Goal: Task Accomplishment & Management: Use online tool/utility

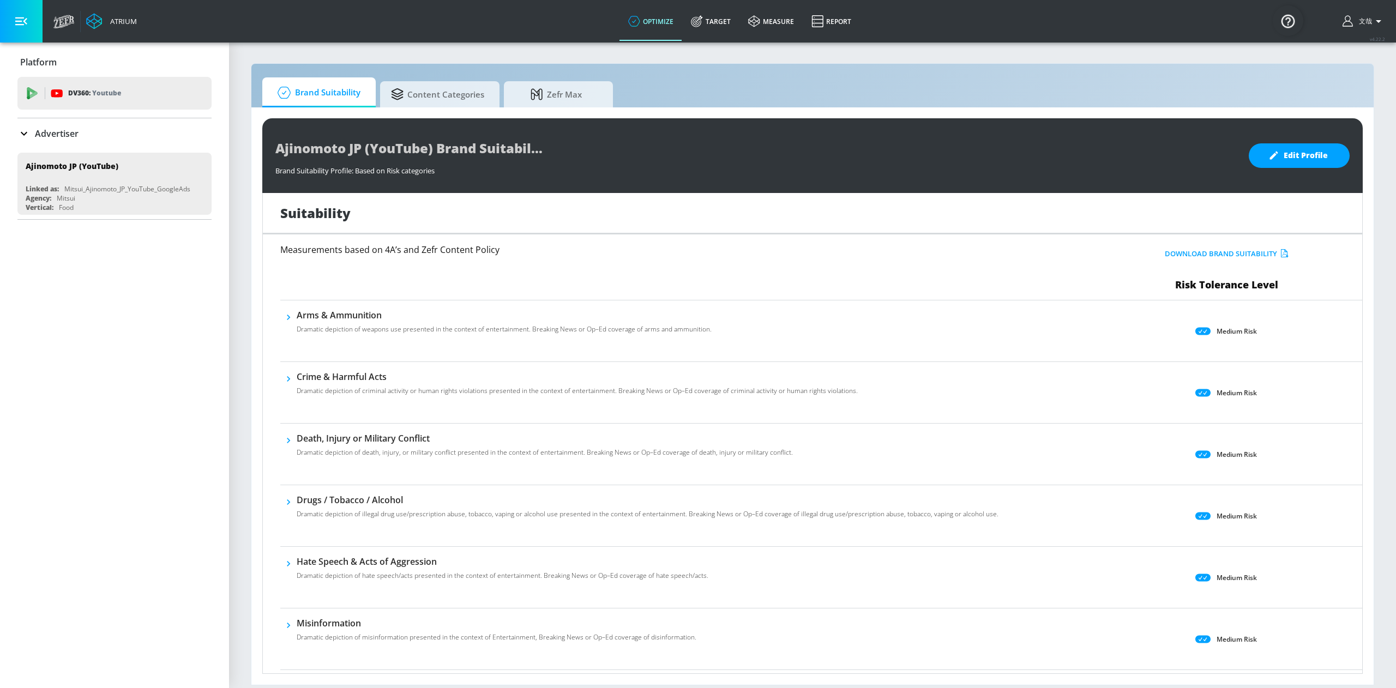
click at [23, 133] on icon at bounding box center [23, 133] width 13 height 13
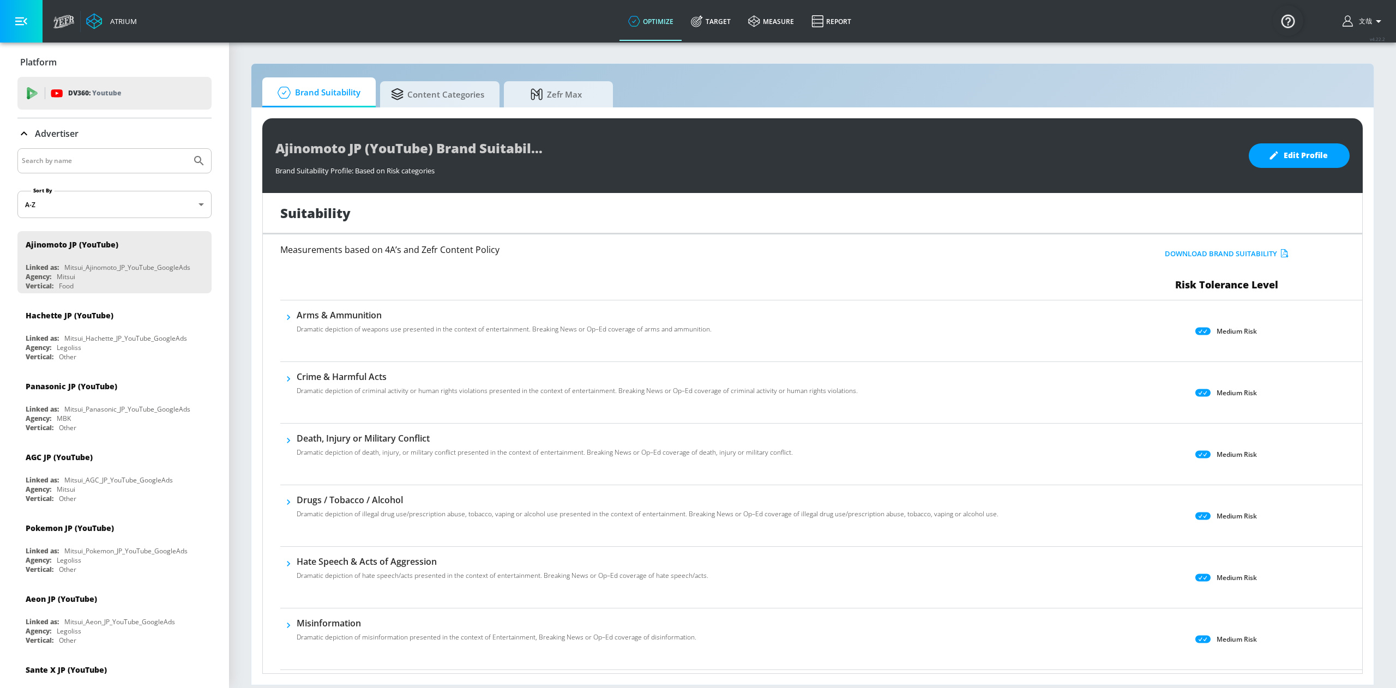
click at [79, 167] on input "Search by name" at bounding box center [104, 161] width 165 height 14
click at [187, 149] on button "Submit Search" at bounding box center [199, 161] width 24 height 24
click at [139, 196] on body "Atrium optimize Target measure Report optimize Target measure Report v 4.22.2 […" at bounding box center [698, 344] width 1396 height 688
click at [129, 151] on div at bounding box center [698, 344] width 1396 height 688
click at [112, 159] on input "Otsuka" at bounding box center [104, 161] width 165 height 14
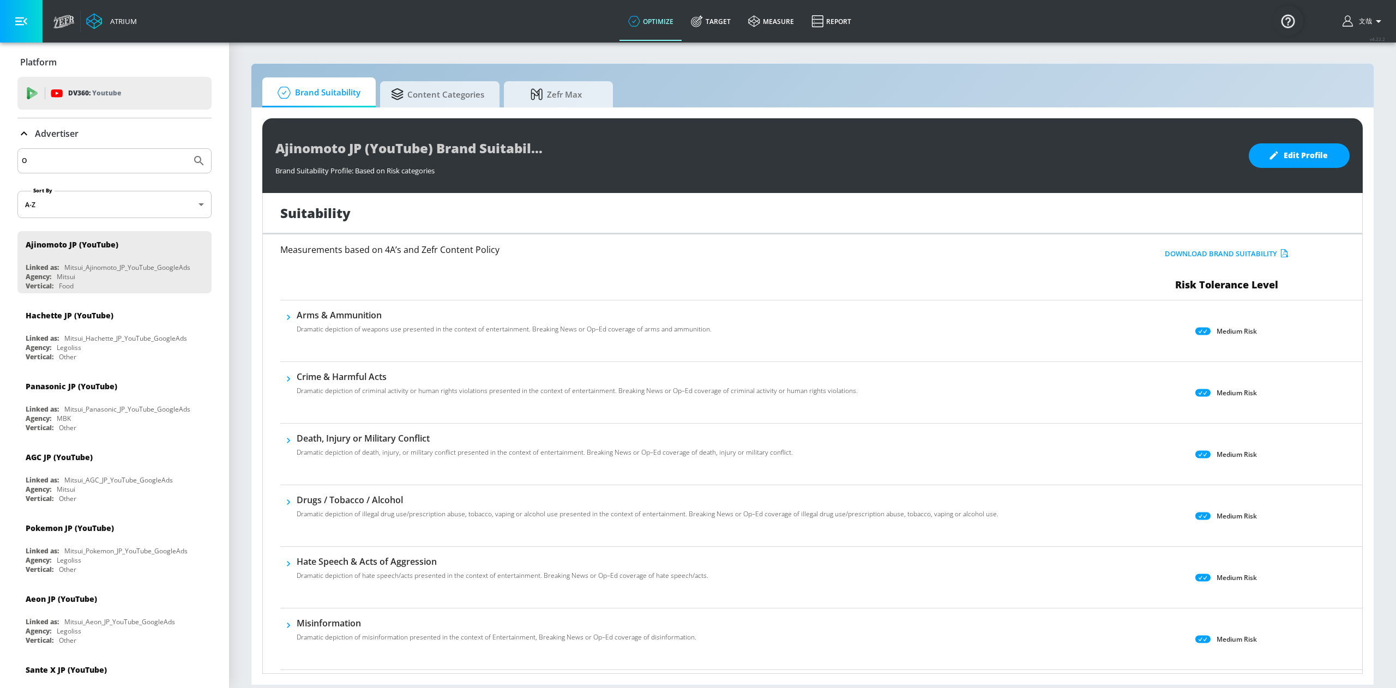
type input "O"
click at [187, 149] on button "Submit Search" at bounding box center [199, 161] width 24 height 24
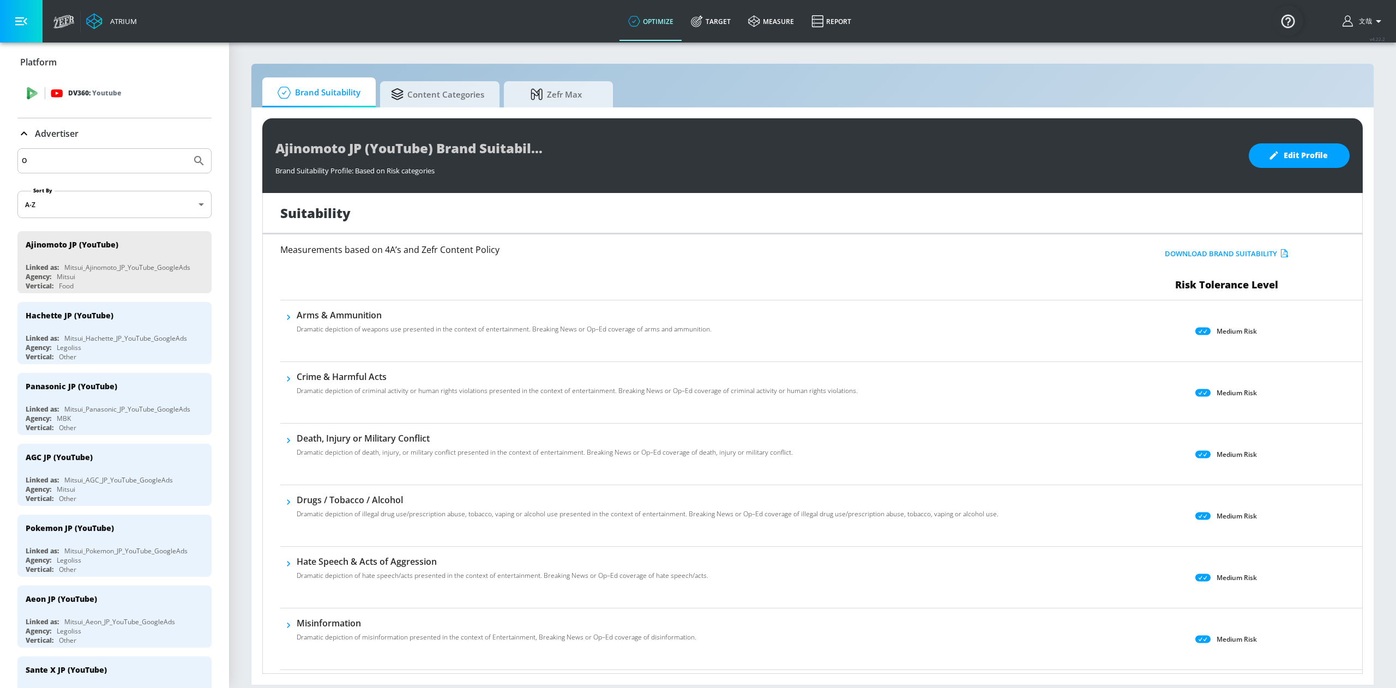
click at [56, 87] on icon at bounding box center [57, 93] width 12 height 12
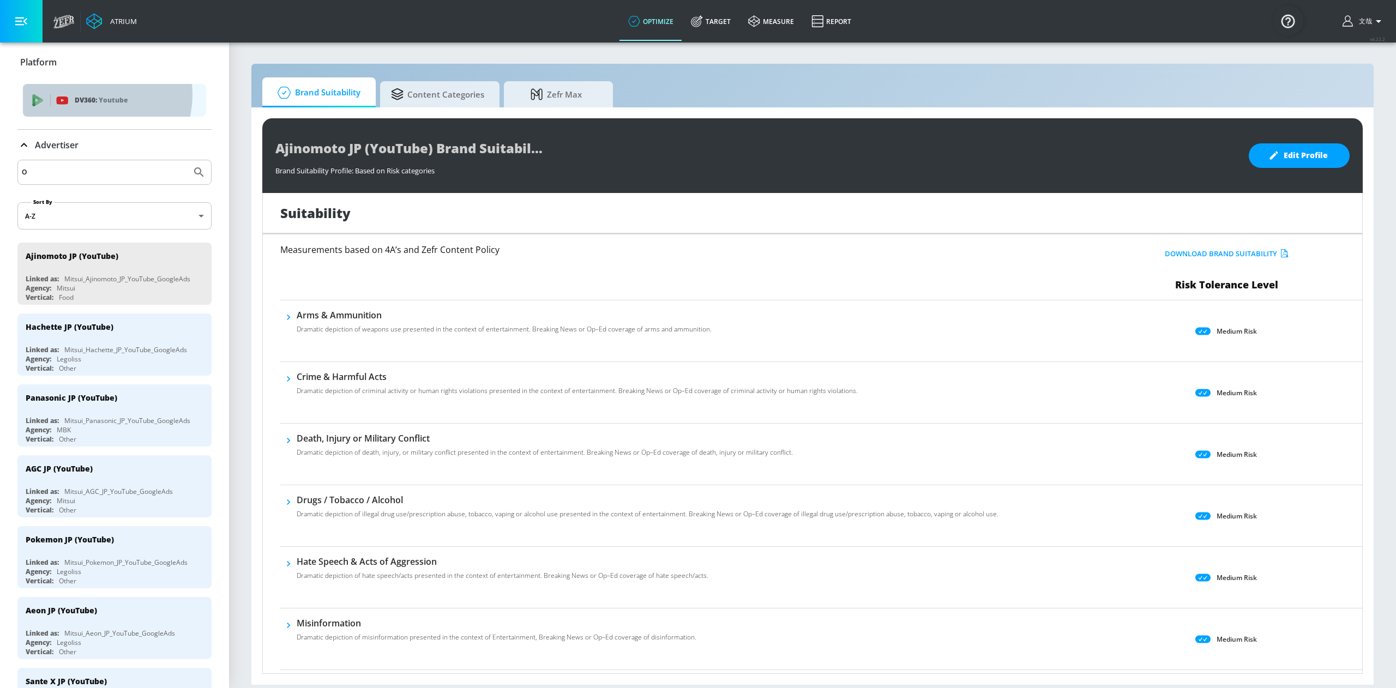
click at [93, 95] on p "DV360: Youtube" at bounding box center [136, 100] width 123 height 12
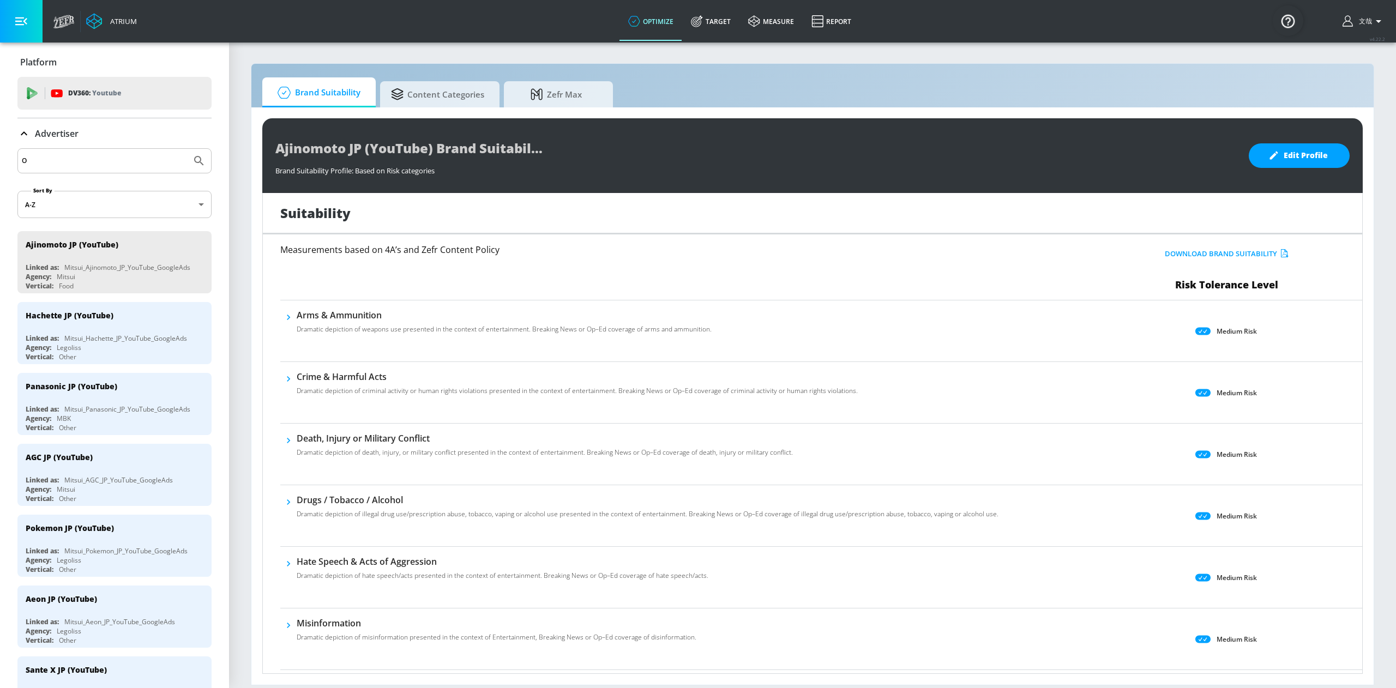
click at [99, 59] on div "Platform" at bounding box center [114, 62] width 194 height 12
click at [105, 104] on div "DV360: Youtube" at bounding box center [114, 93] width 194 height 33
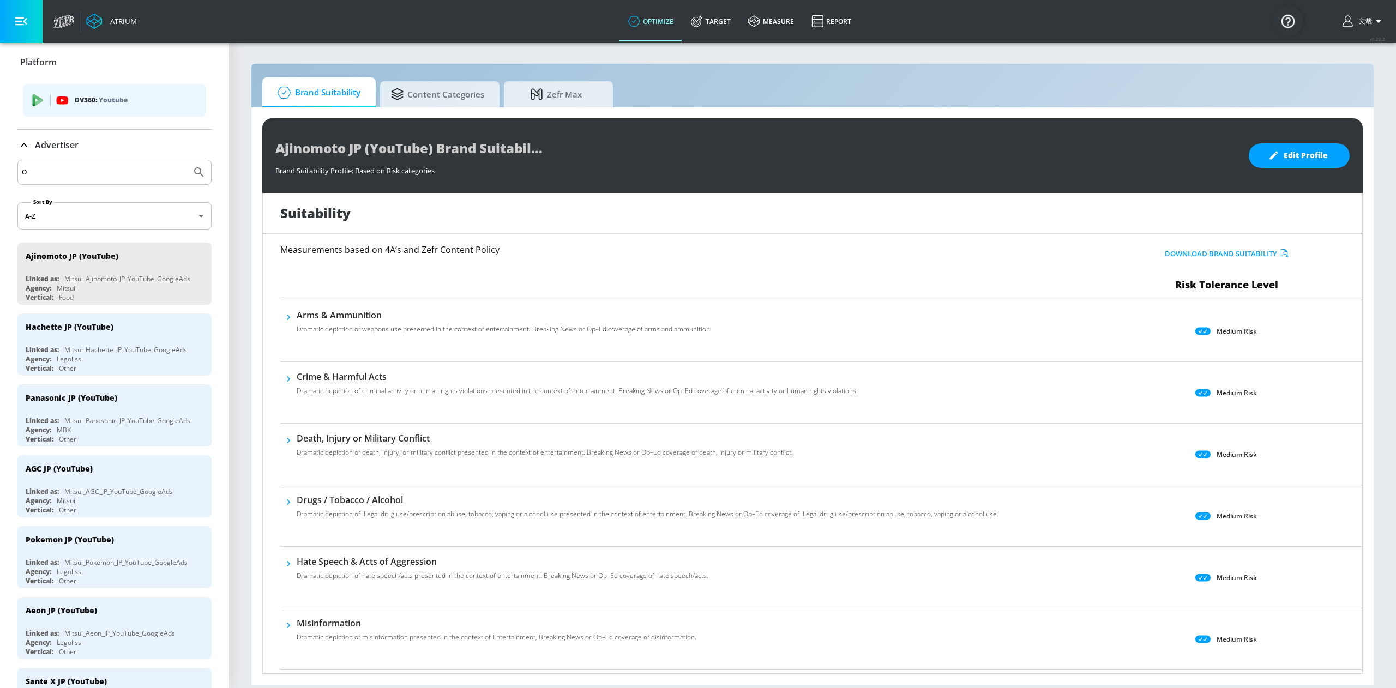
click at [38, 137] on div "Advertiser" at bounding box center [114, 145] width 194 height 31
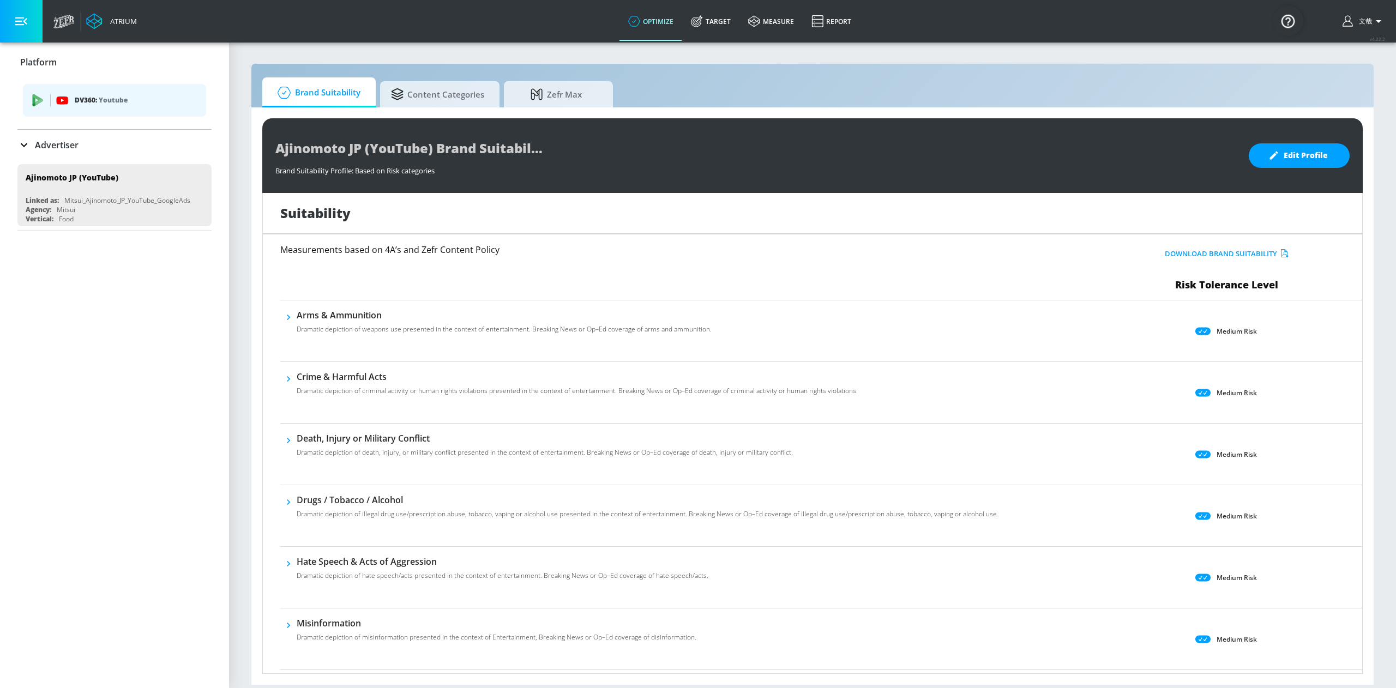
click at [100, 98] on p "Youtube" at bounding box center [113, 99] width 29 height 11
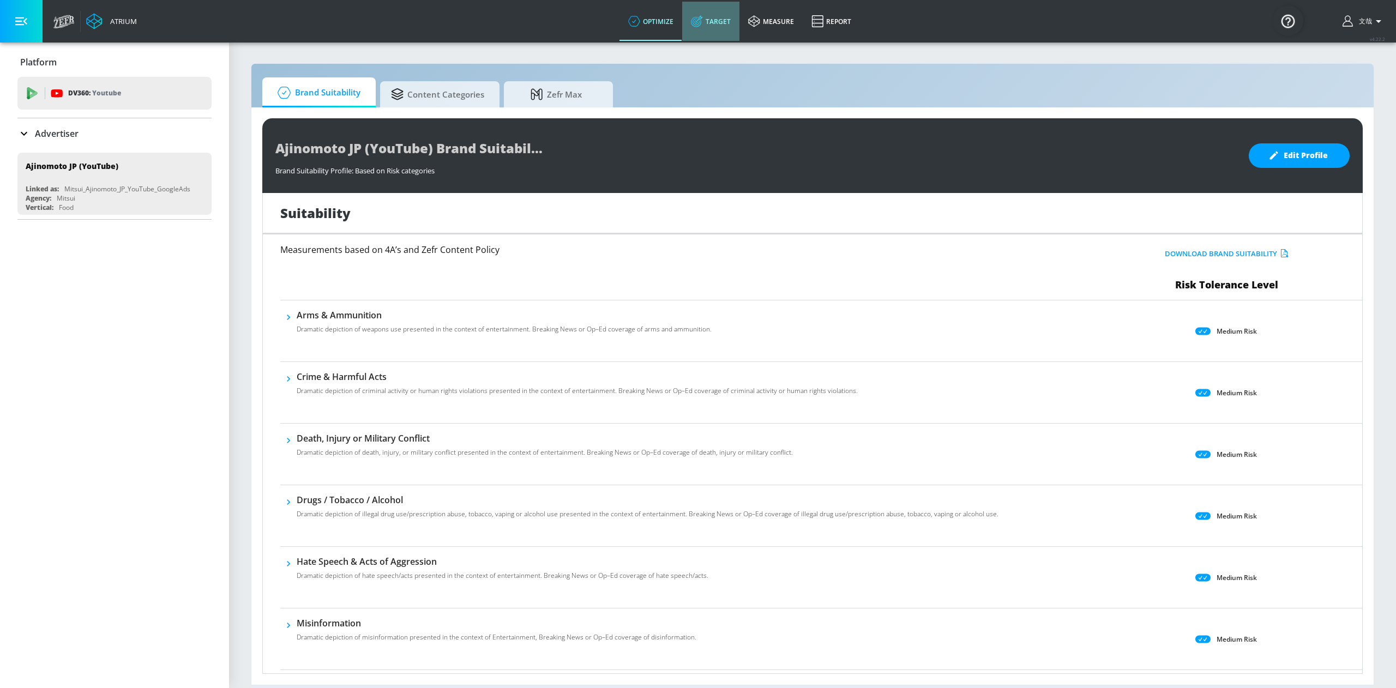
click at [705, 30] on link "Target" at bounding box center [710, 21] width 57 height 39
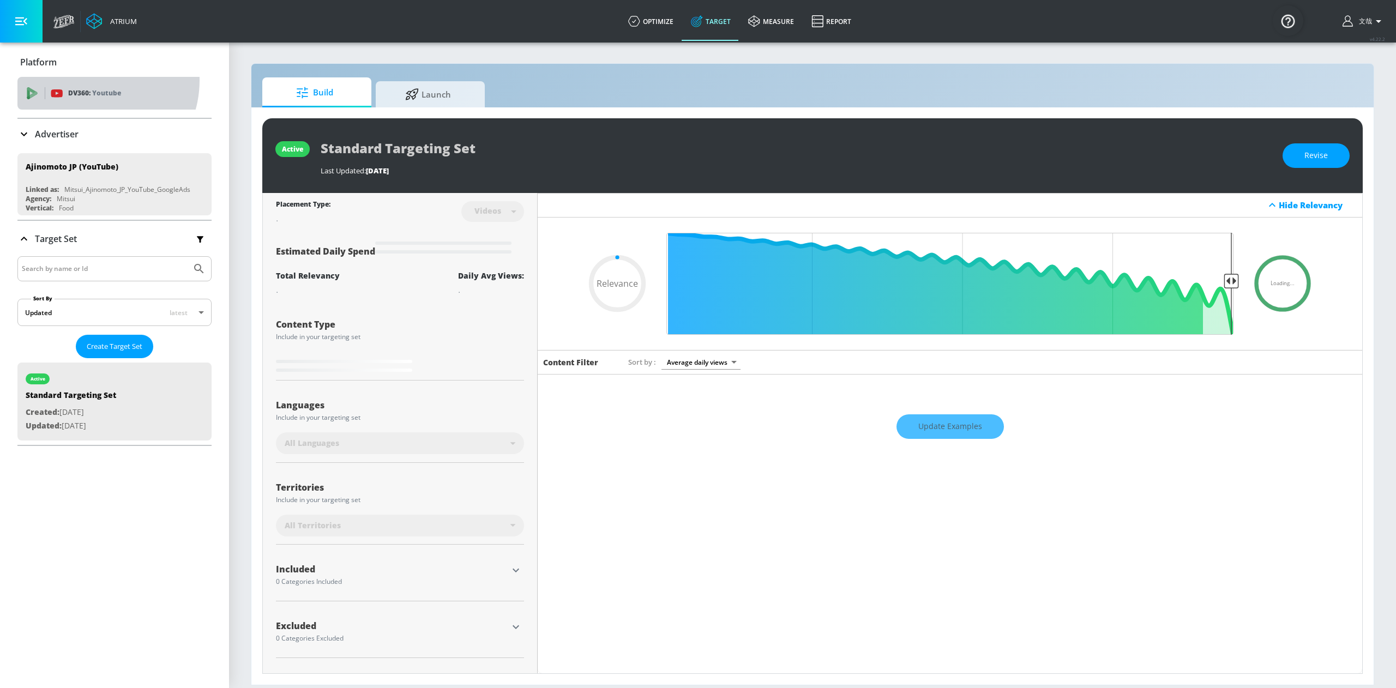
click at [89, 80] on div "DV360: Youtube" at bounding box center [114, 93] width 194 height 33
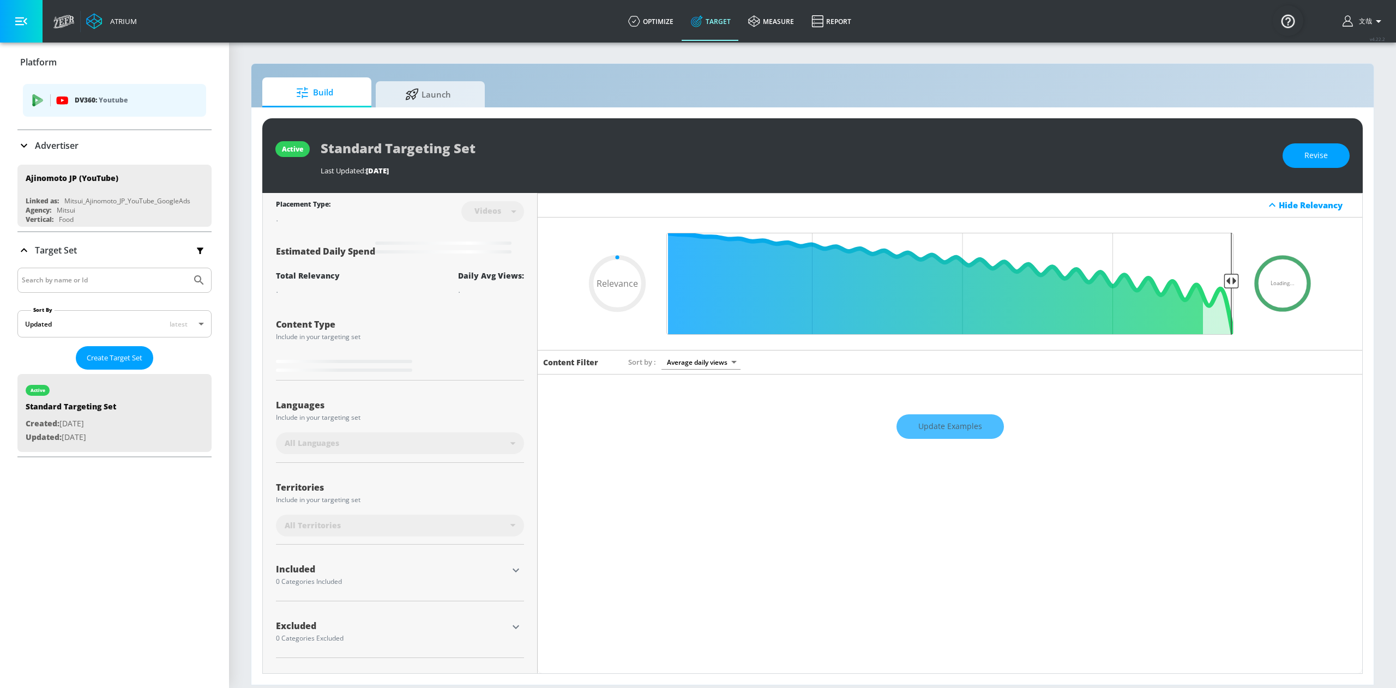
click at [12, 142] on div "Platform DV360: Youtube Advertiser O Sort By A-Z asc ​ Ajinomoto JP (YouTube) L…" at bounding box center [114, 252] width 229 height 419
click at [22, 143] on icon at bounding box center [23, 145] width 13 height 13
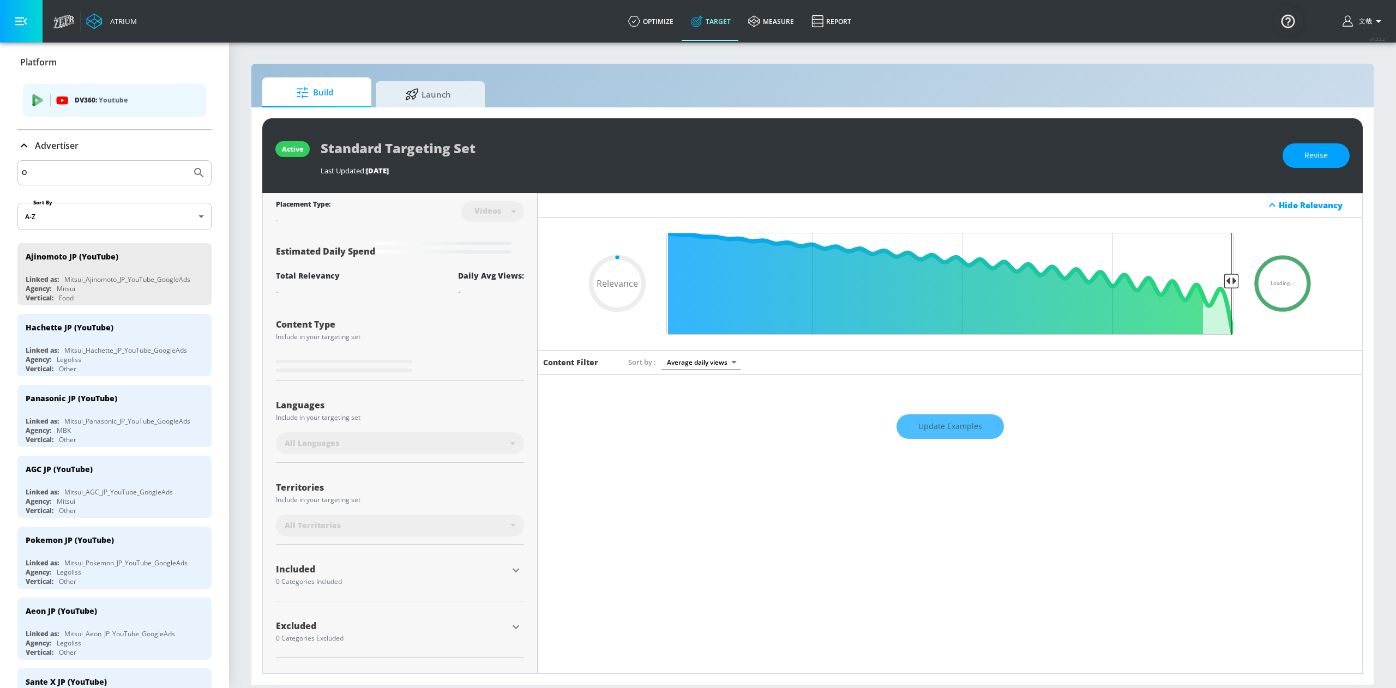
click at [82, 170] on input "O" at bounding box center [104, 173] width 165 height 14
type input "0.52"
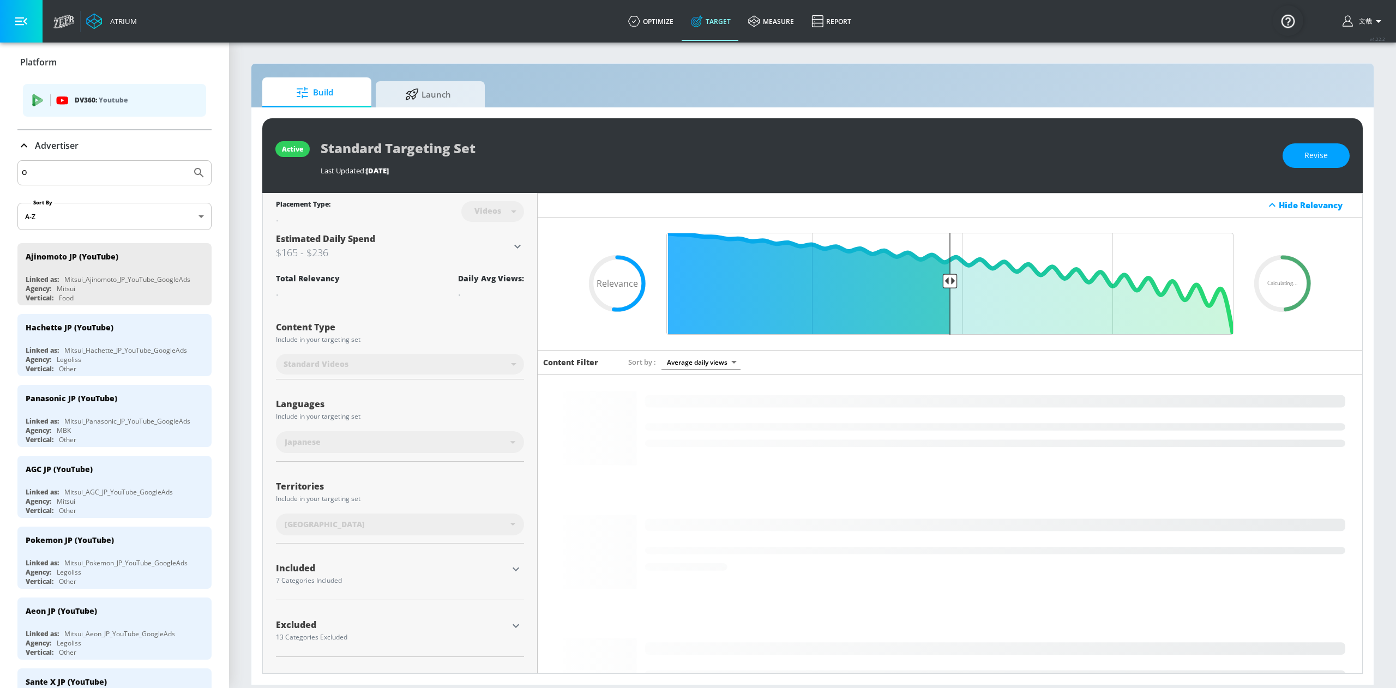
click at [82, 170] on input "O" at bounding box center [104, 173] width 165 height 14
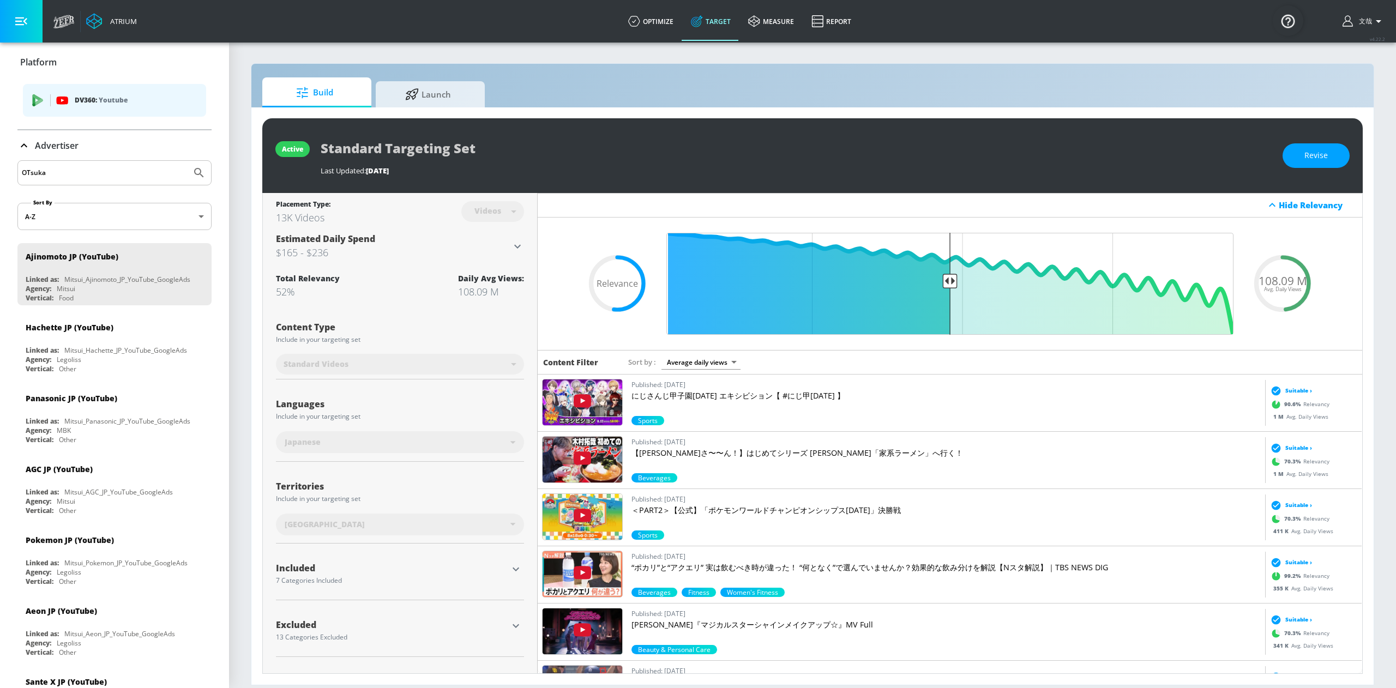
type input "OTsuka"
click at [187, 161] on button "Submit Search" at bounding box center [199, 173] width 24 height 24
click at [82, 170] on input "OTsuka" at bounding box center [104, 173] width 165 height 14
click at [636, 22] on icon at bounding box center [634, 21] width 12 height 12
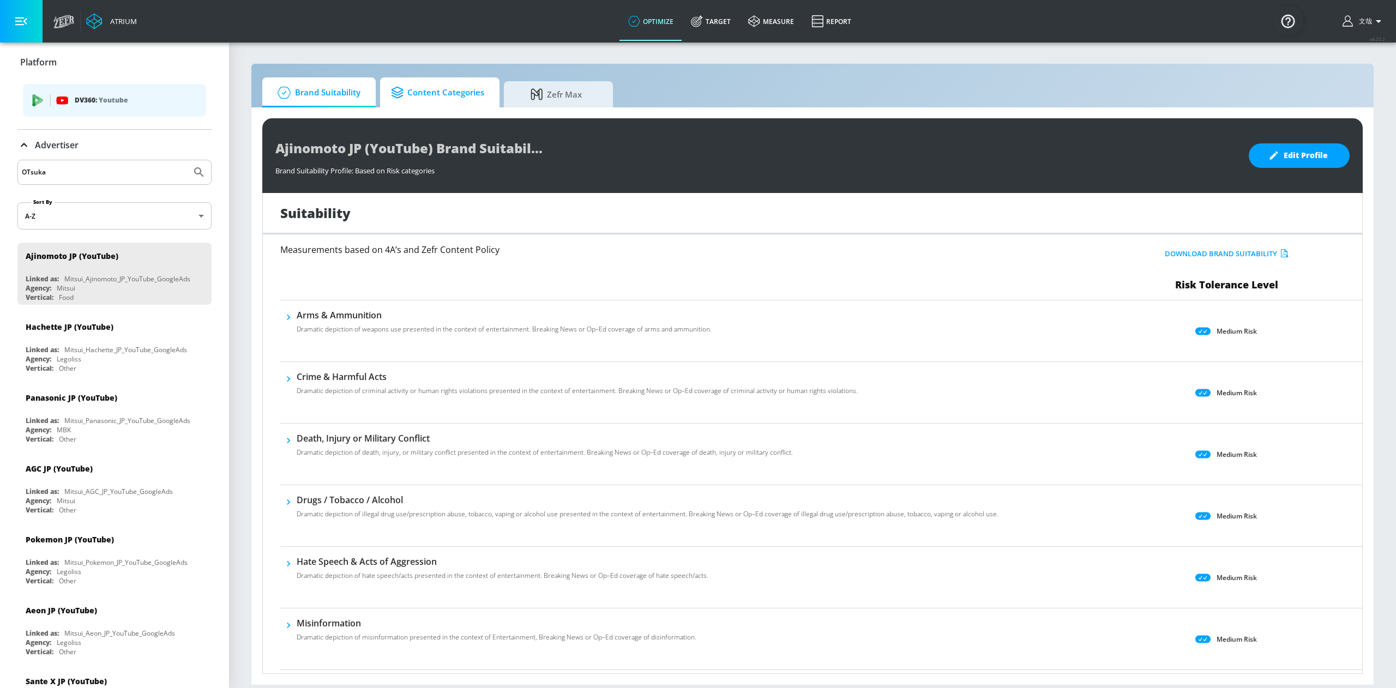
click at [442, 86] on span "Content Categories" at bounding box center [437, 93] width 93 height 26
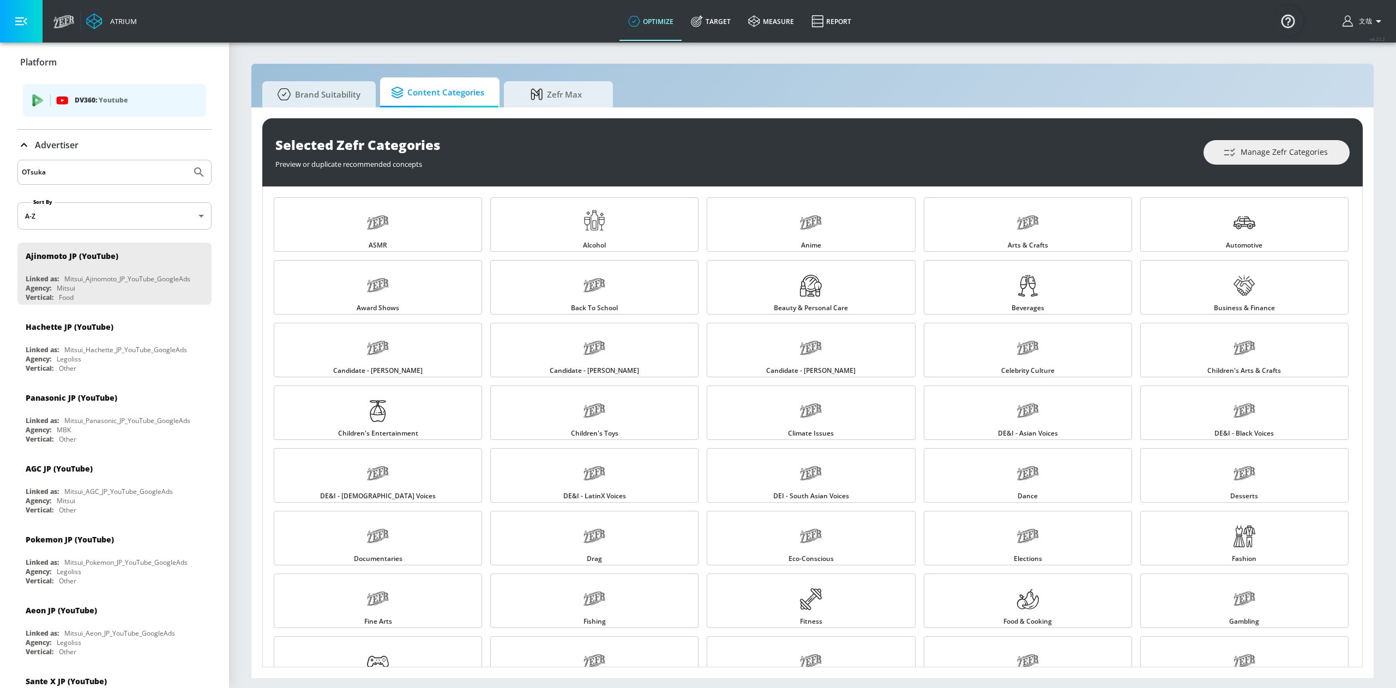
drag, startPoint x: 527, startPoint y: 100, endPoint x: 490, endPoint y: 100, distance: 37.1
click at [527, 99] on span "Zefr Max" at bounding box center [556, 94] width 83 height 26
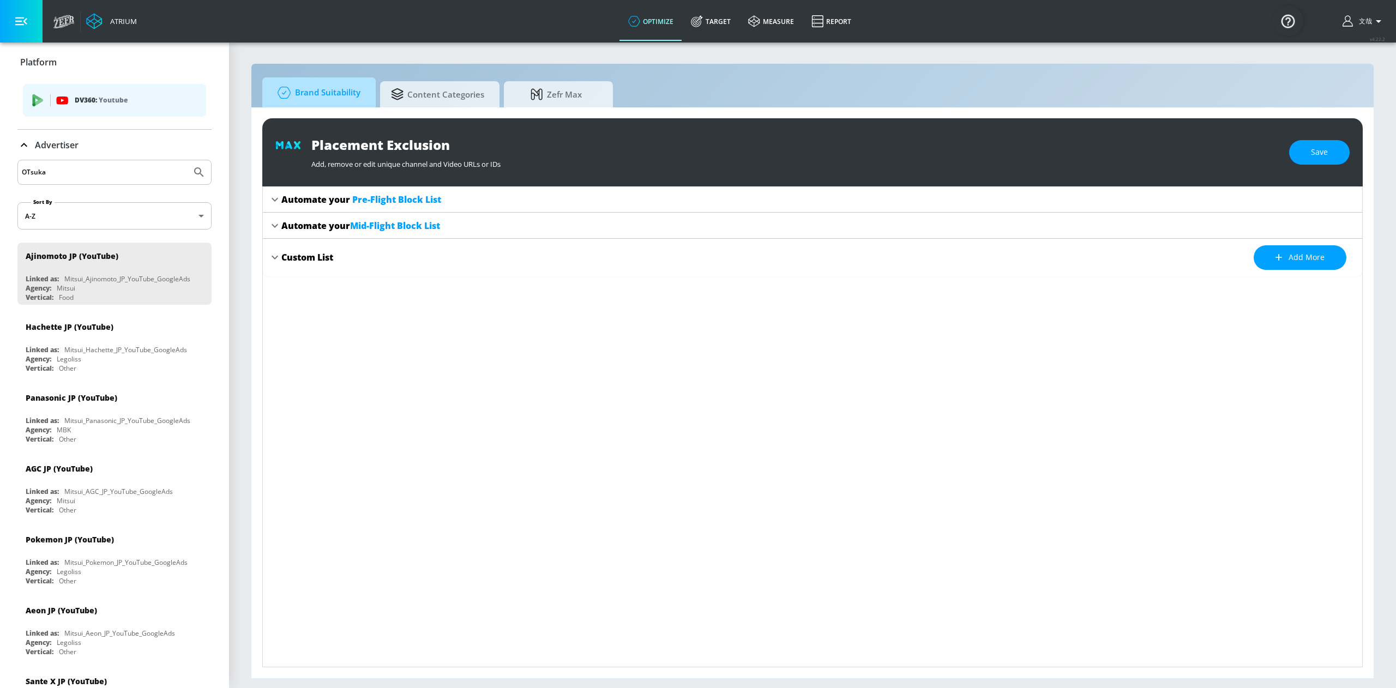
click at [303, 98] on span "Brand Suitability" at bounding box center [316, 93] width 87 height 26
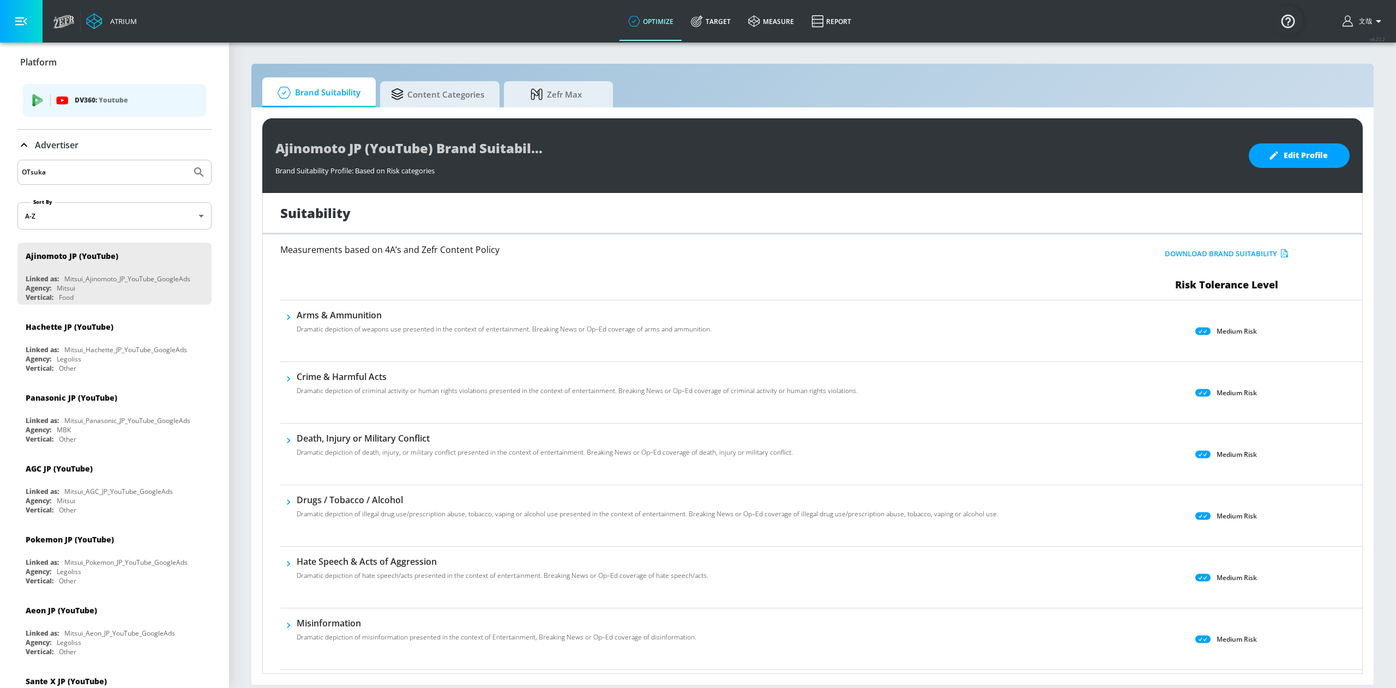
click at [19, 145] on icon at bounding box center [23, 145] width 13 height 13
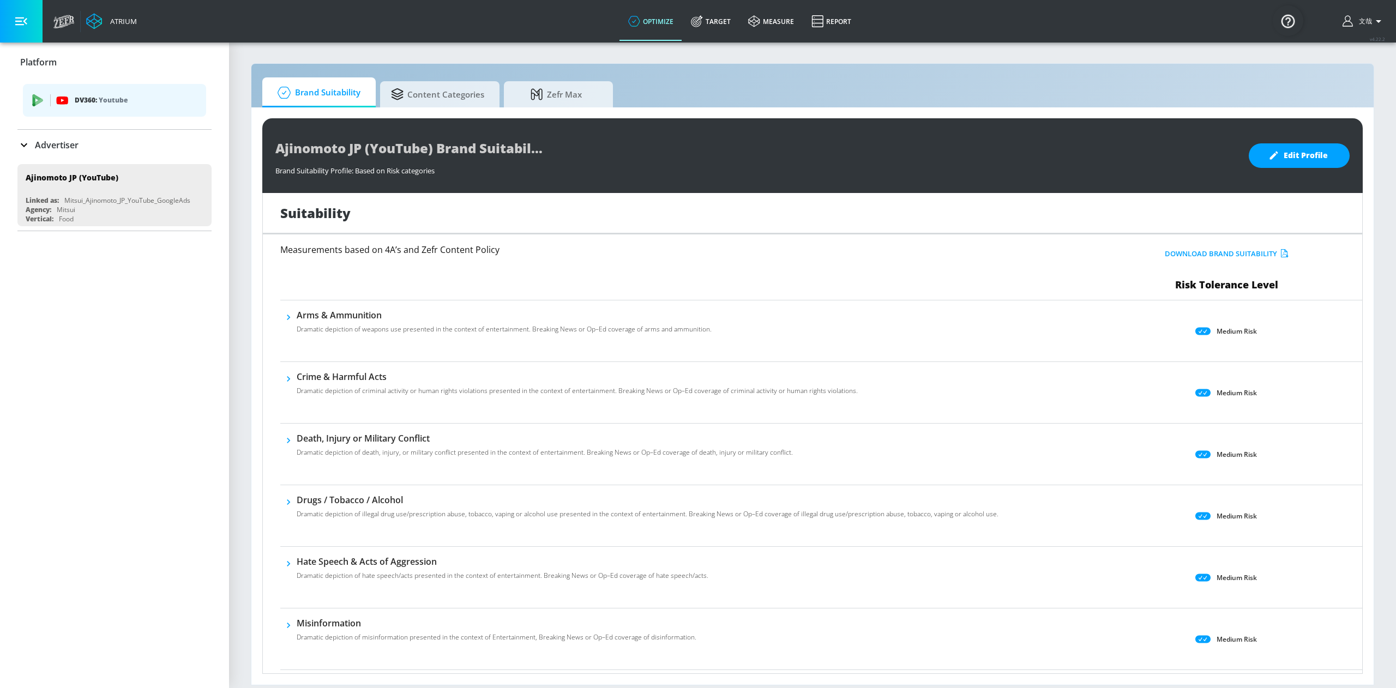
click at [34, 61] on p "Platform" at bounding box center [38, 62] width 37 height 12
click at [63, 29] on div "Atrium" at bounding box center [95, 21] width 94 height 43
click at [57, 20] on icon at bounding box center [63, 23] width 21 height 9
click at [22, 145] on icon at bounding box center [24, 145] width 7 height 4
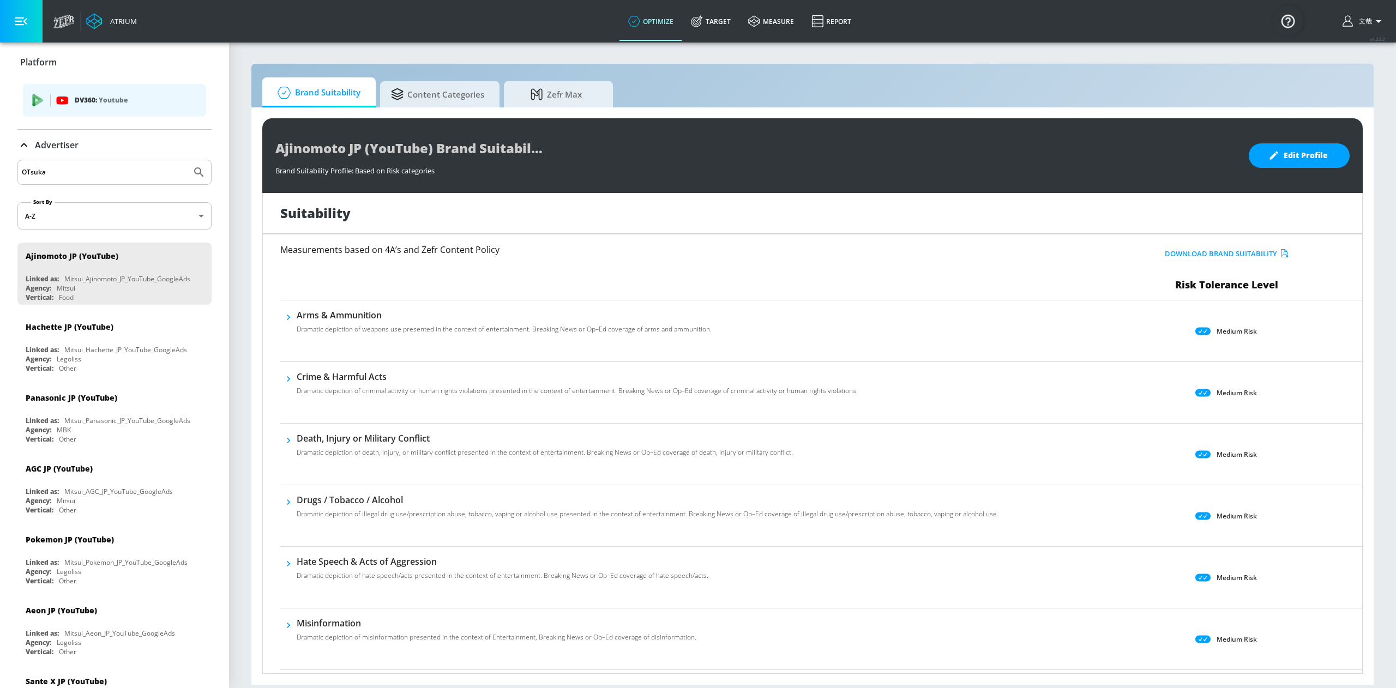
click at [81, 161] on div "OTsuka" at bounding box center [114, 172] width 194 height 25
click at [51, 177] on input "OTsuka" at bounding box center [104, 172] width 165 height 14
click at [61, 172] on input "OTsuka" at bounding box center [104, 172] width 165 height 14
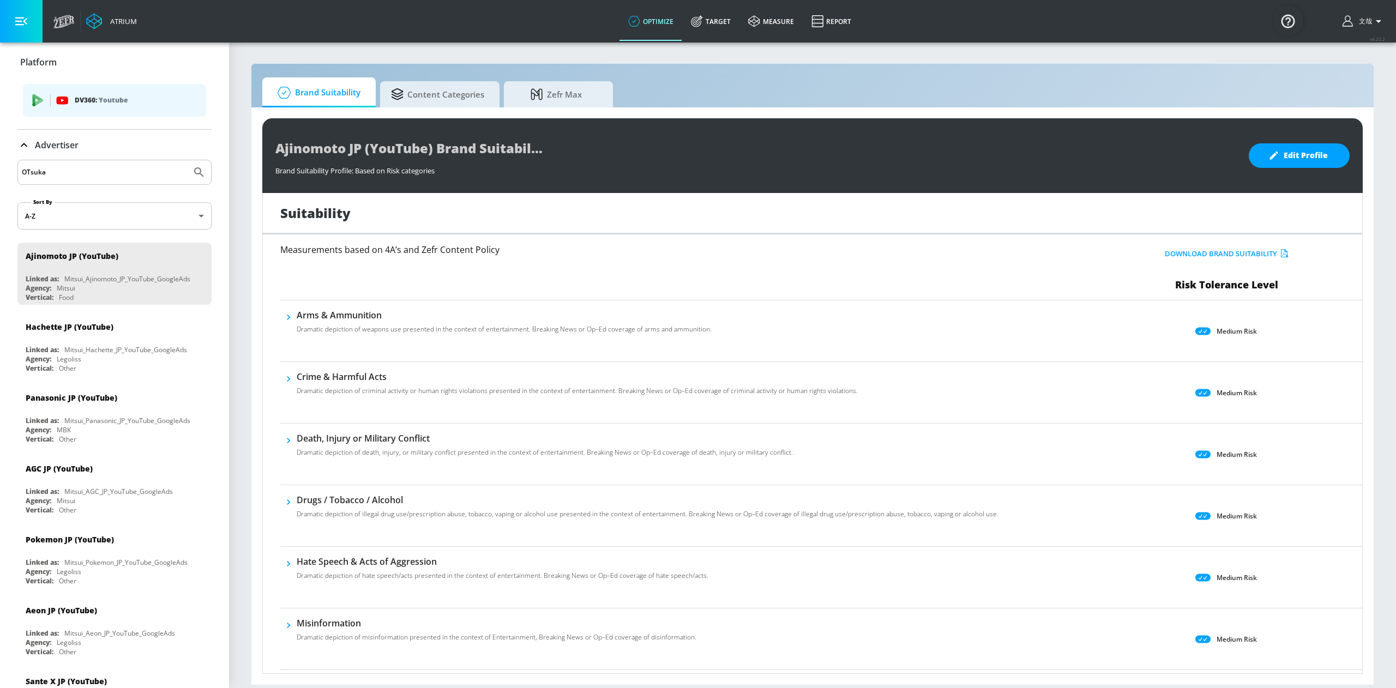
click at [61, 172] on input "OTsuka" at bounding box center [104, 172] width 165 height 14
type input "N"
click at [187, 160] on button "Submit Search" at bounding box center [199, 172] width 24 height 24
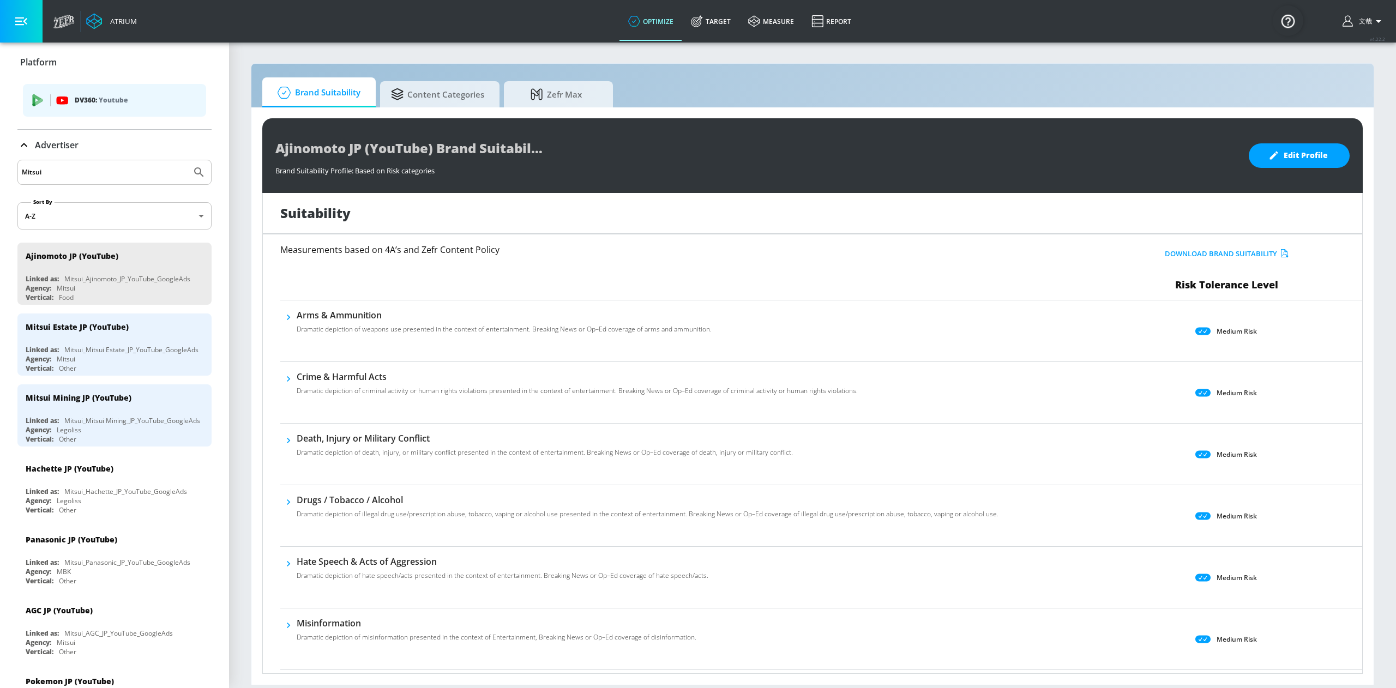
click at [90, 165] on div "Mitsui" at bounding box center [114, 172] width 194 height 25
click at [88, 174] on input "Mitsui" at bounding box center [104, 172] width 165 height 14
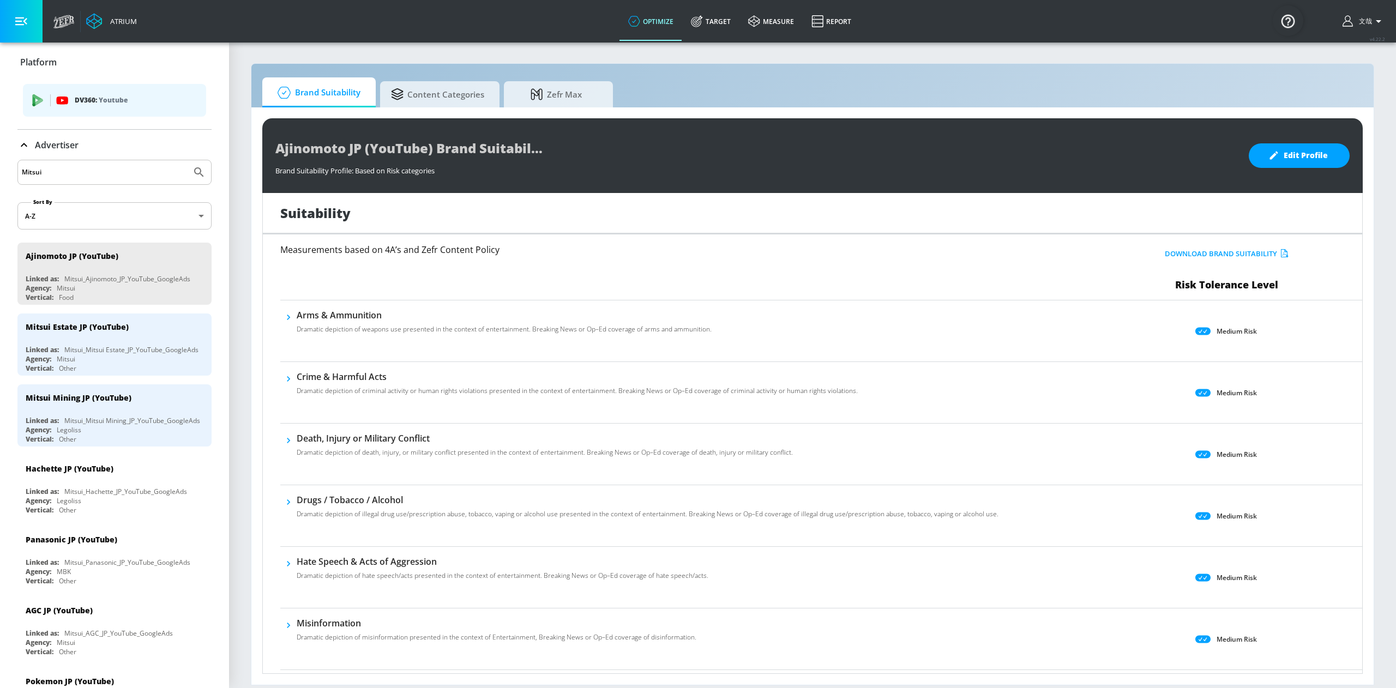
click at [88, 174] on input "Mitsui" at bounding box center [104, 172] width 165 height 14
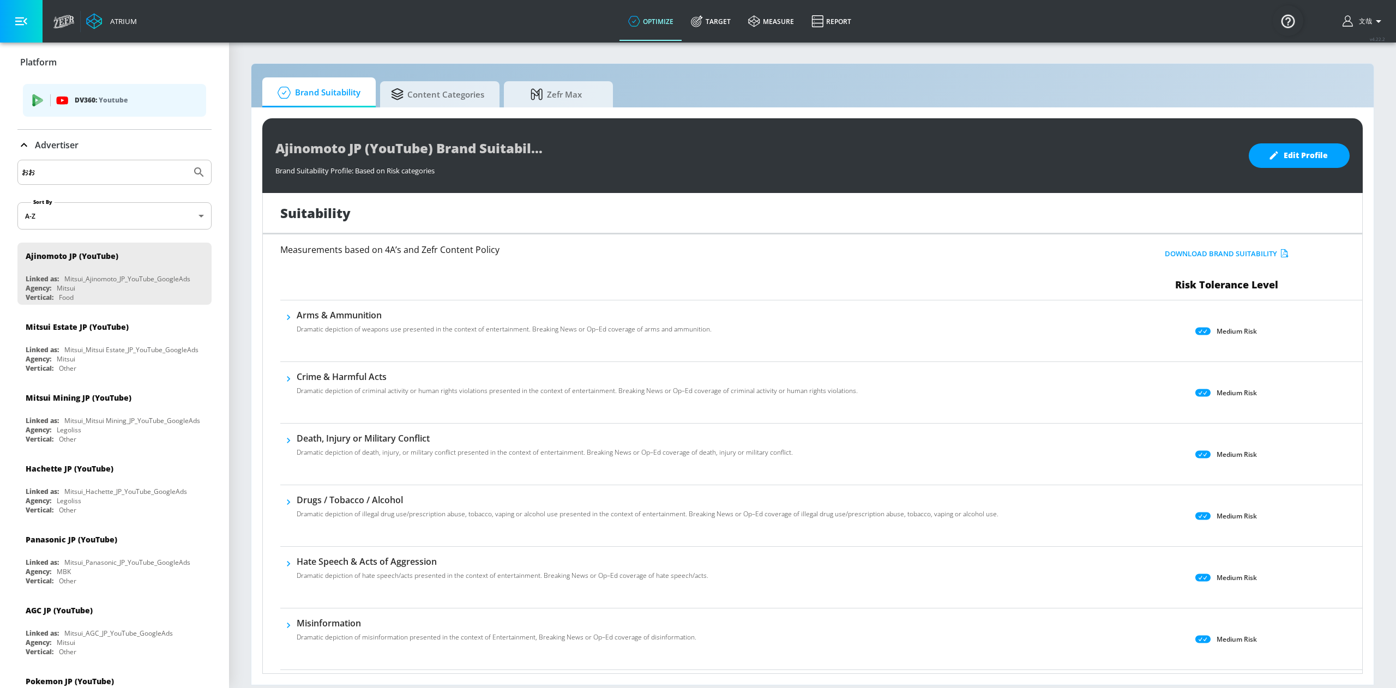
type input "お"
type input "Otsuka"
click at [187, 160] on button "Submit Search" at bounding box center [199, 172] width 24 height 24
click at [88, 168] on input "Otsuka" at bounding box center [104, 172] width 165 height 14
click at [722, 15] on link "Target" at bounding box center [710, 21] width 57 height 39
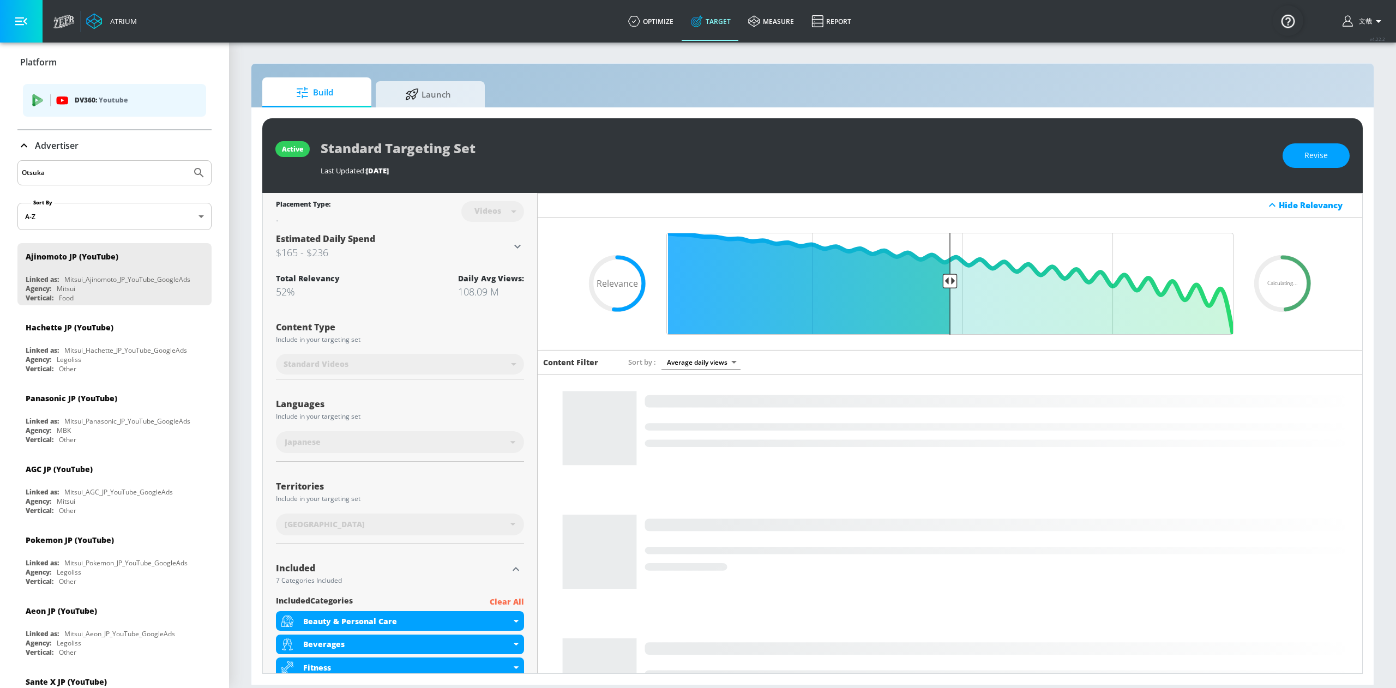
click at [67, 171] on input "Otsuka" at bounding box center [104, 173] width 165 height 14
click at [80, 178] on input "Otsuka" at bounding box center [104, 173] width 165 height 14
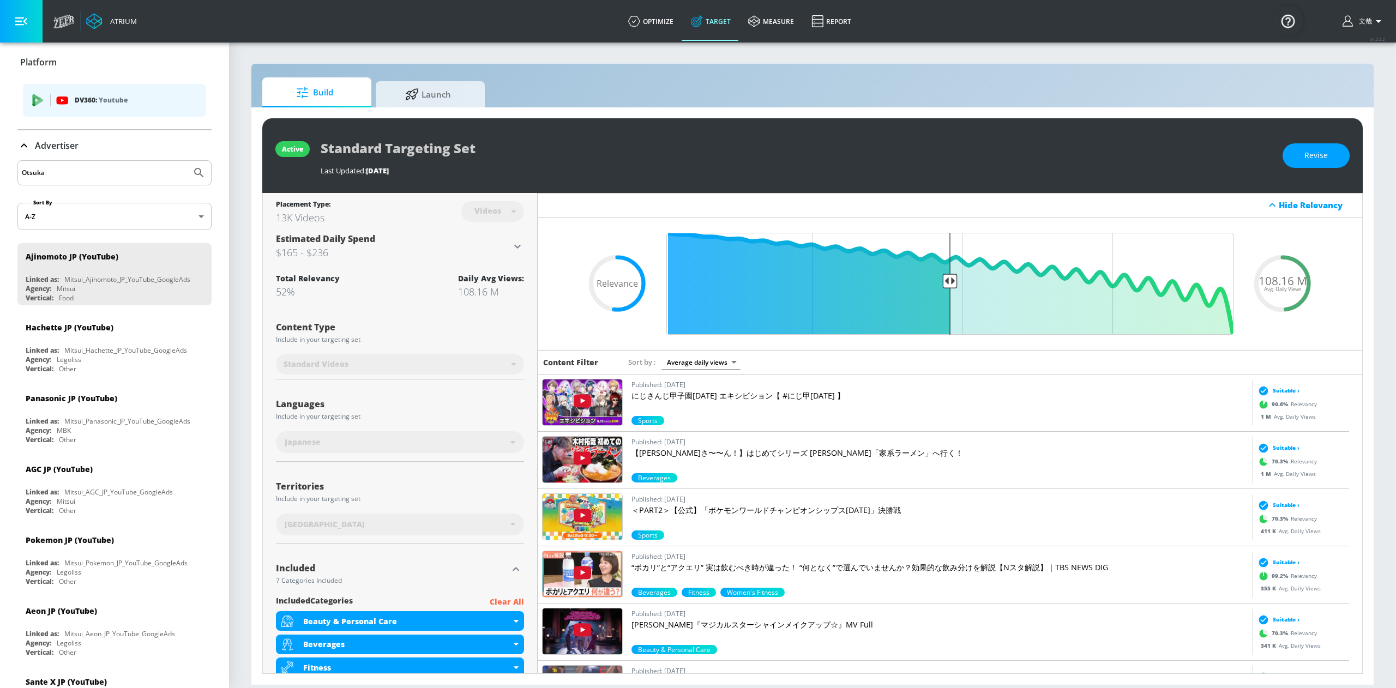
click at [187, 161] on button "Submit Search" at bounding box center [199, 173] width 24 height 24
click at [91, 169] on input "Otsuka" at bounding box center [104, 173] width 165 height 14
click at [187, 161] on button "Submit Search" at bounding box center [199, 173] width 24 height 24
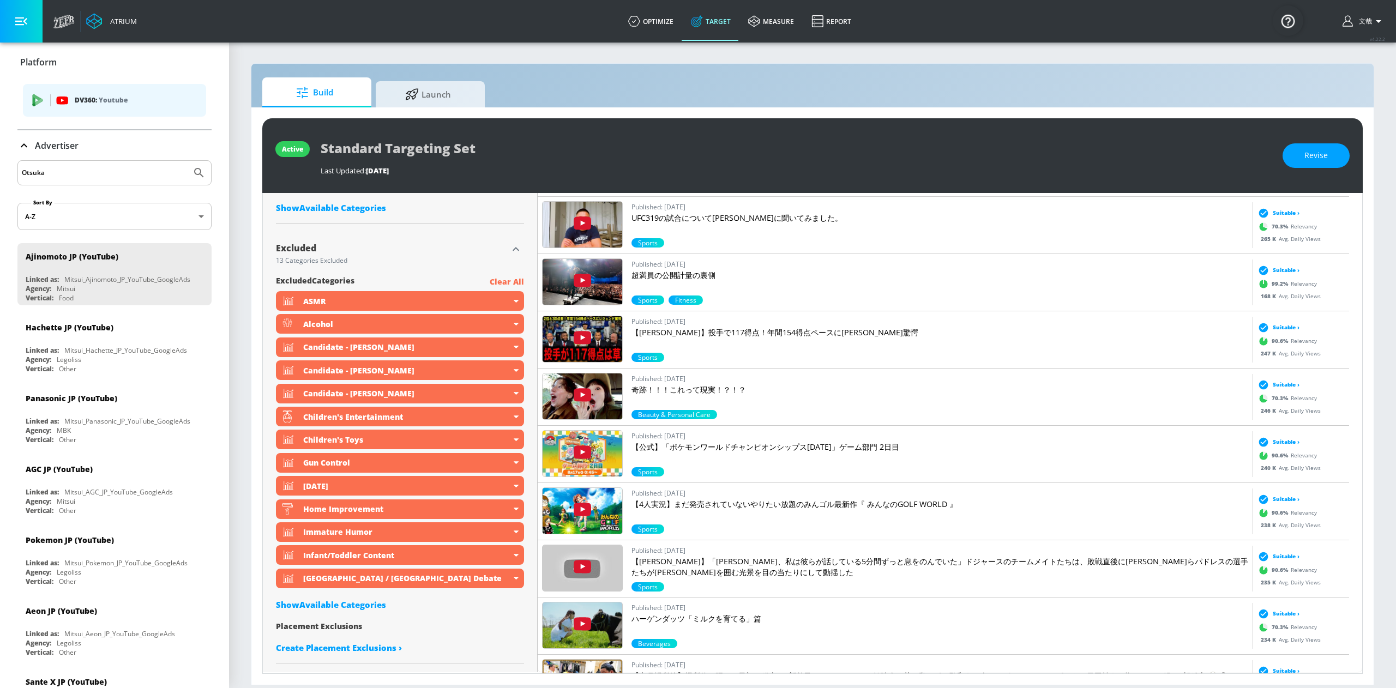
scroll to position [109, 0]
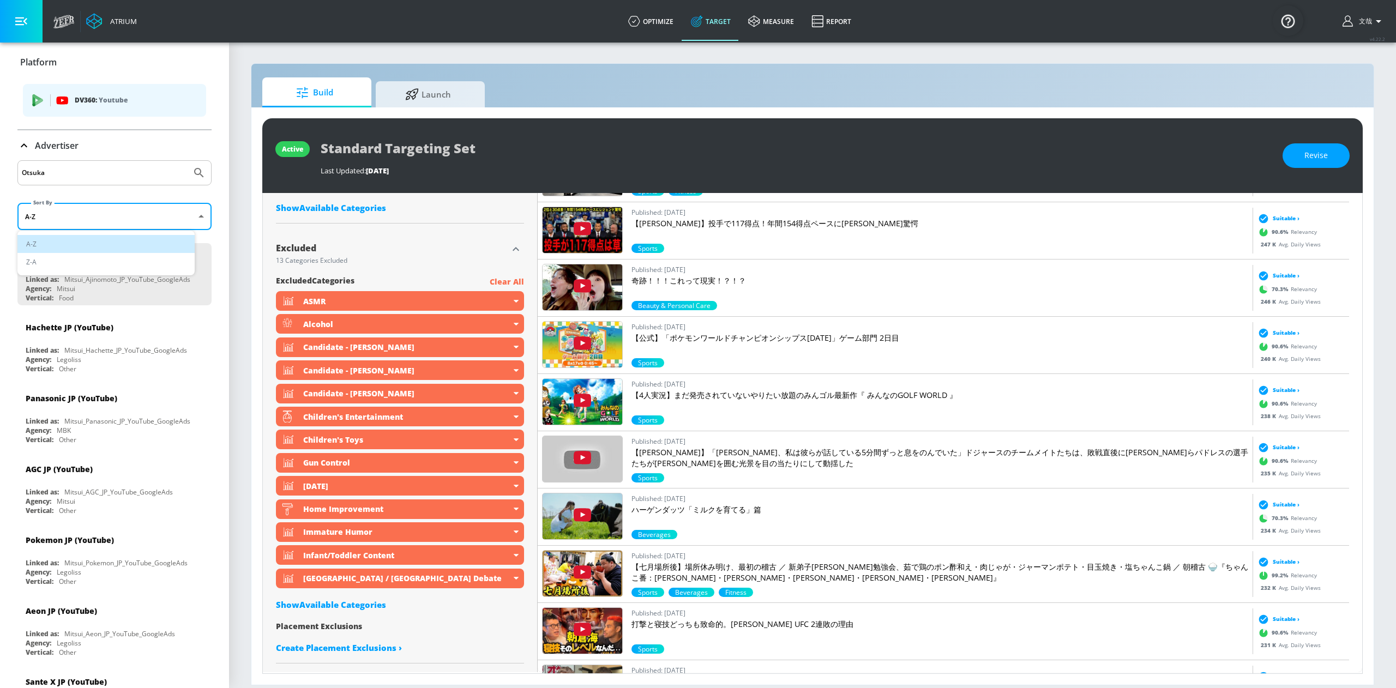
click at [173, 209] on body "Atrium optimize Target measure Report optimize Target measure Report v 4.22.2 […" at bounding box center [698, 344] width 1396 height 688
click at [101, 261] on li "Z-A" at bounding box center [105, 262] width 177 height 18
type input "desc"
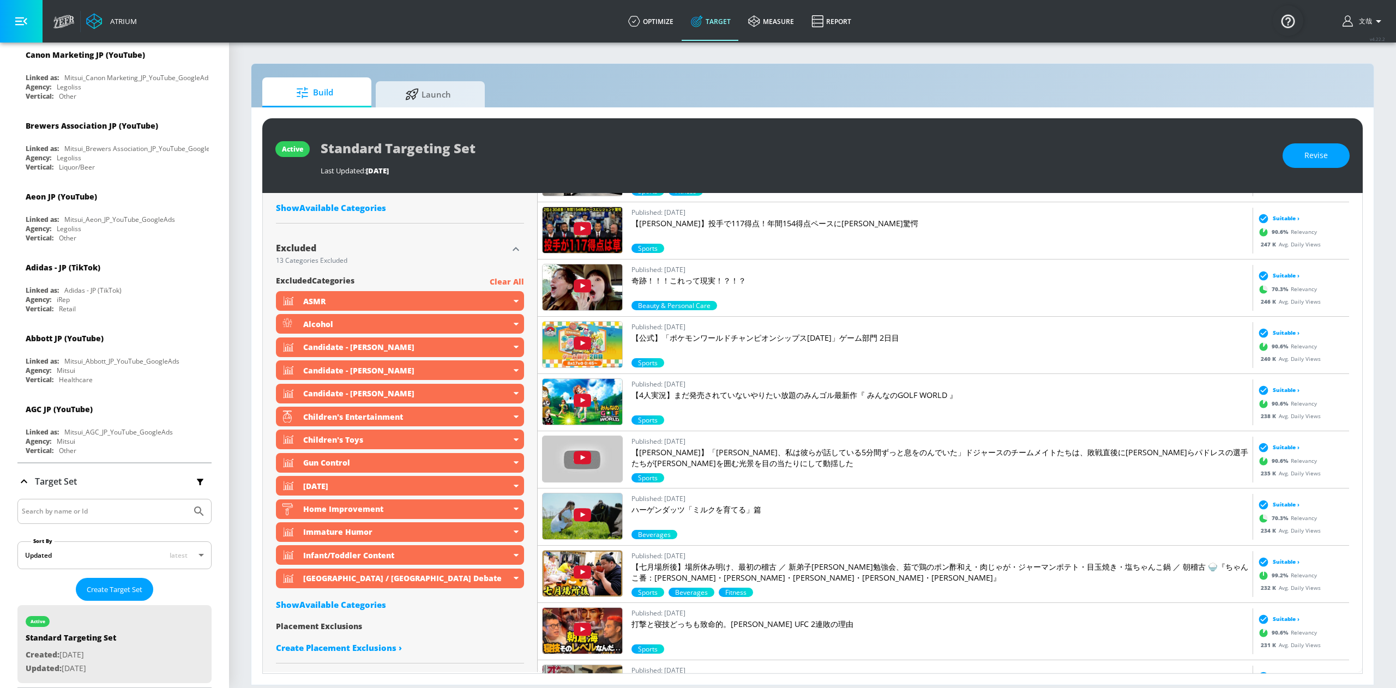
scroll to position [2509, 0]
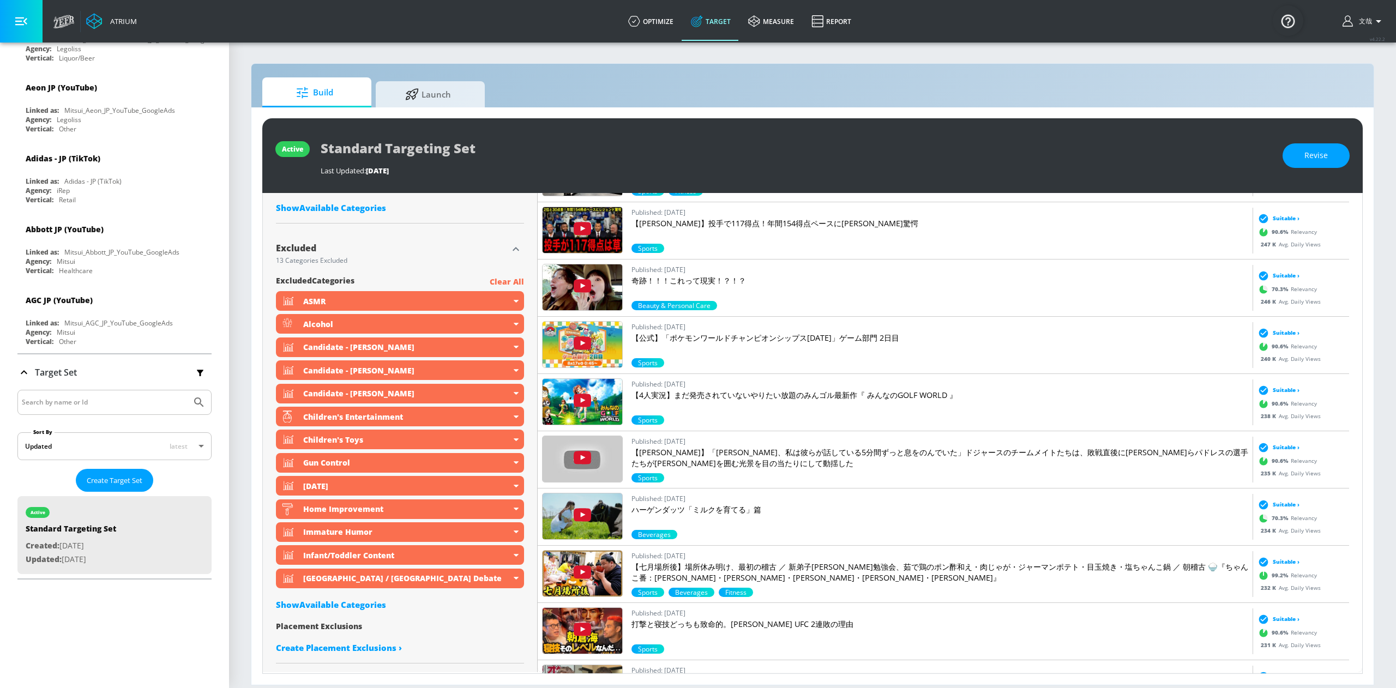
click at [118, 410] on input "Search by name or Id" at bounding box center [104, 402] width 165 height 14
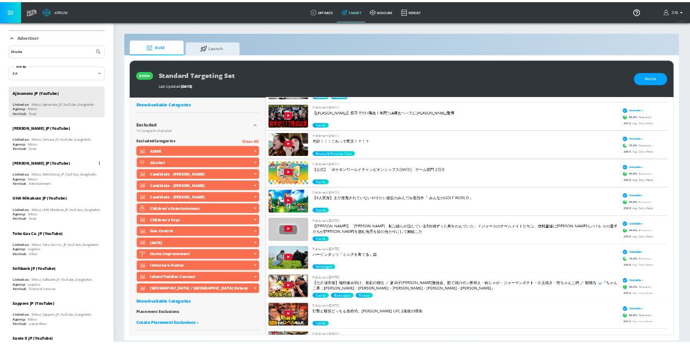
scroll to position [0, 0]
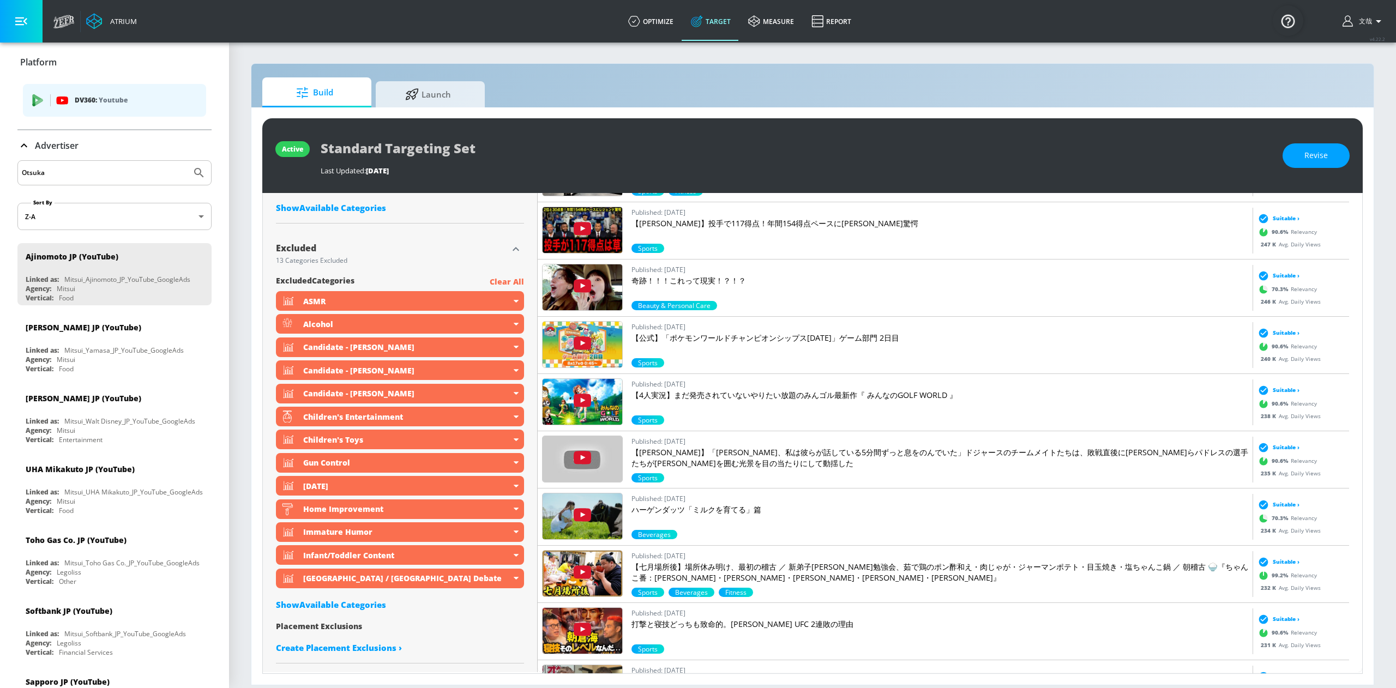
click at [123, 168] on input "Otsuka" at bounding box center [104, 173] width 165 height 14
click at [187, 161] on button "Submit Search" at bounding box center [199, 173] width 24 height 24
click at [191, 174] on button "Submit Search" at bounding box center [199, 173] width 24 height 24
click at [430, 88] on span "Launch" at bounding box center [428, 93] width 83 height 26
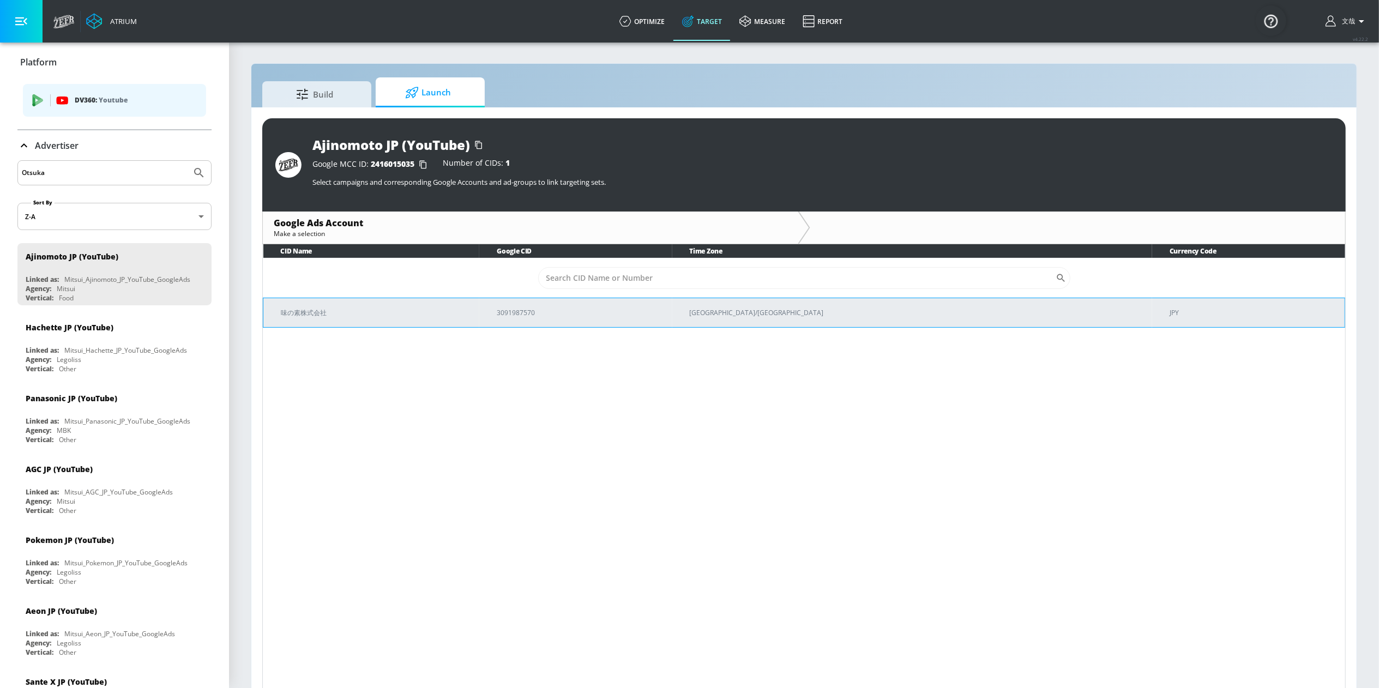
click at [575, 311] on td "3091987570" at bounding box center [575, 312] width 193 height 29
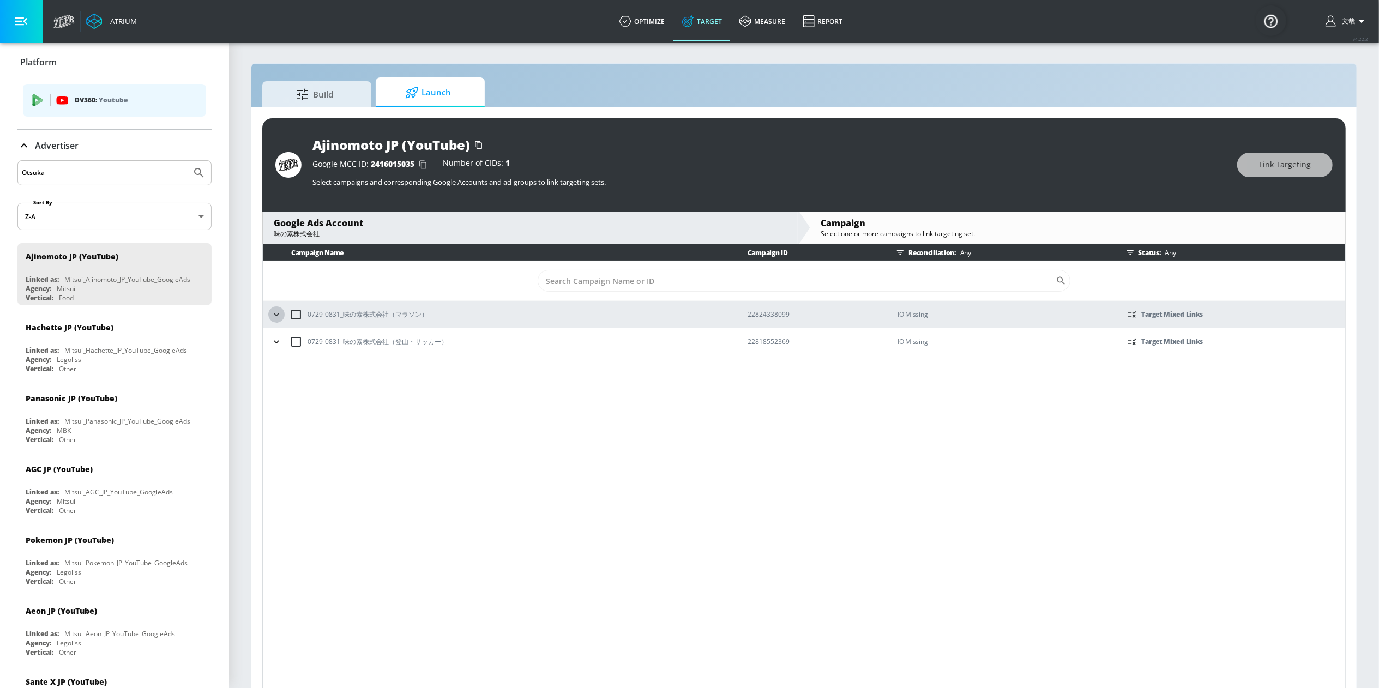
click at [281, 315] on icon "button" at bounding box center [276, 314] width 11 height 11
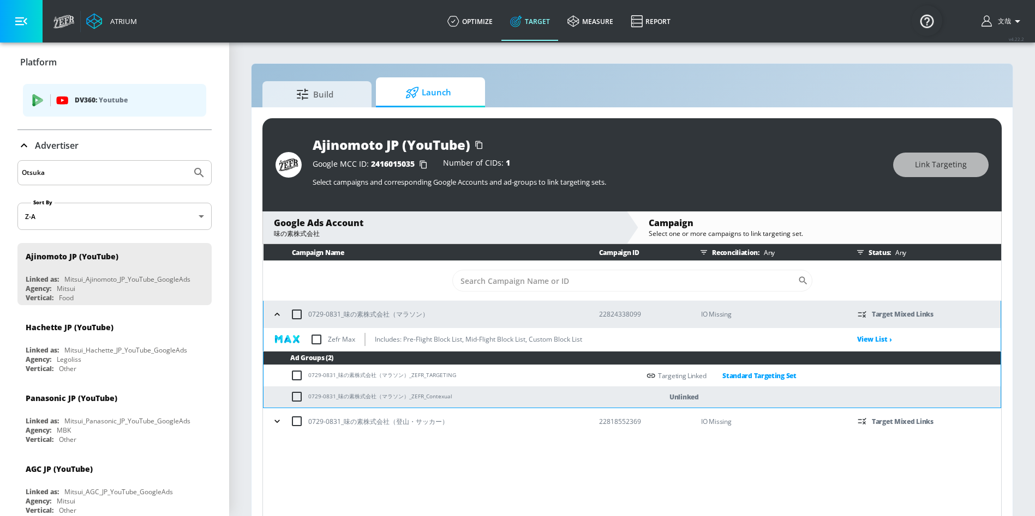
scroll to position [3, 0]
